Goal: Task Accomplishment & Management: Manage account settings

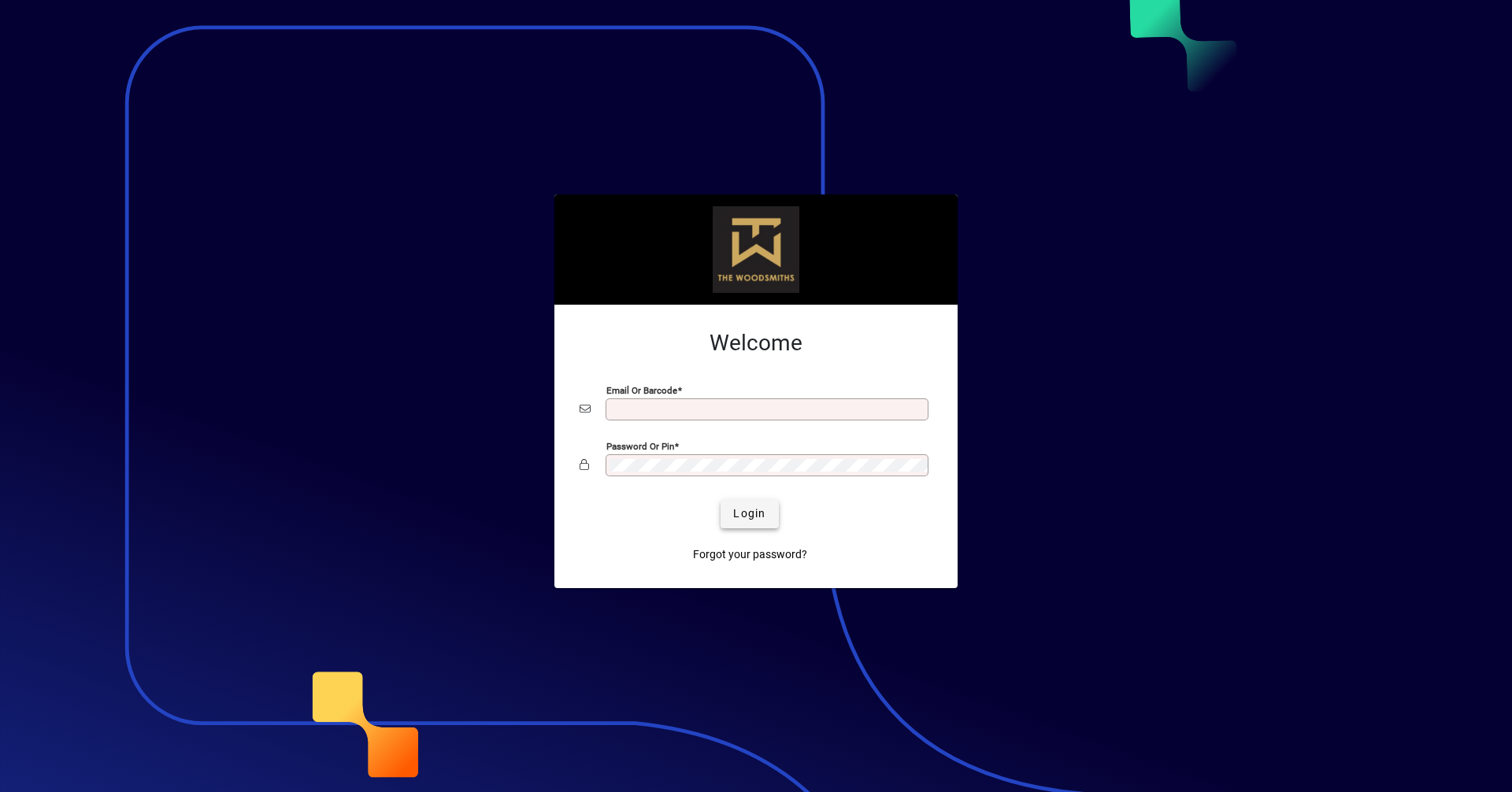
type input "**********"
click at [757, 512] on span "Login" at bounding box center [748, 513] width 32 height 16
